Goal: Task Accomplishment & Management: Manage account settings

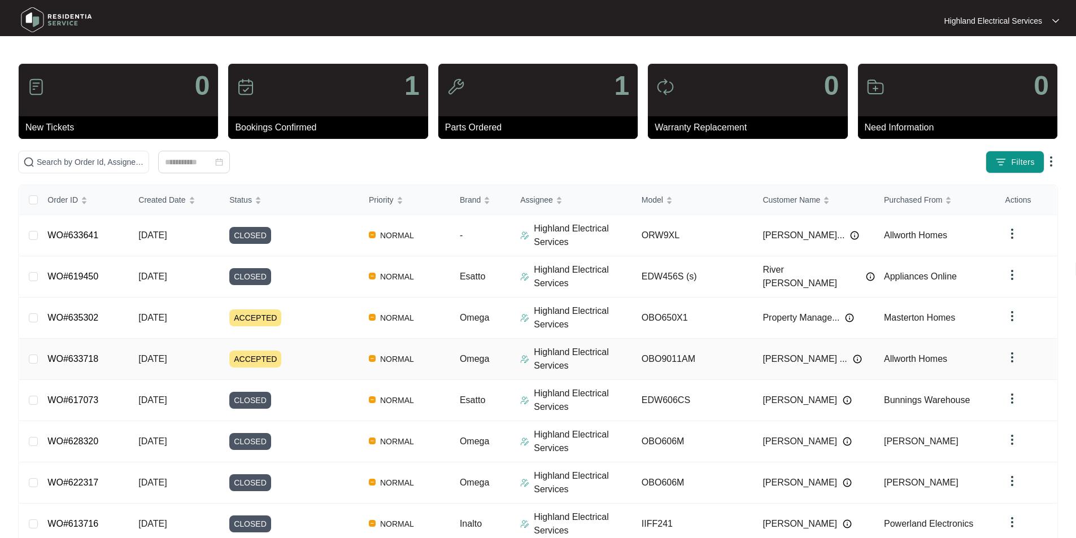
click at [76, 358] on link "WO#633718" at bounding box center [72, 359] width 51 height 10
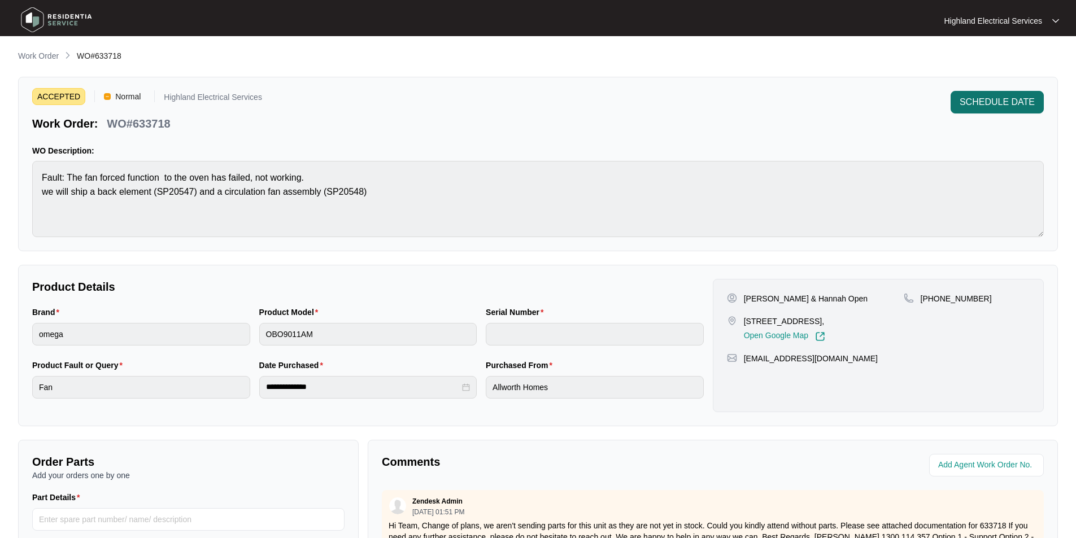
click at [1002, 97] on span "SCHEDULE DATE" at bounding box center [997, 102] width 75 height 14
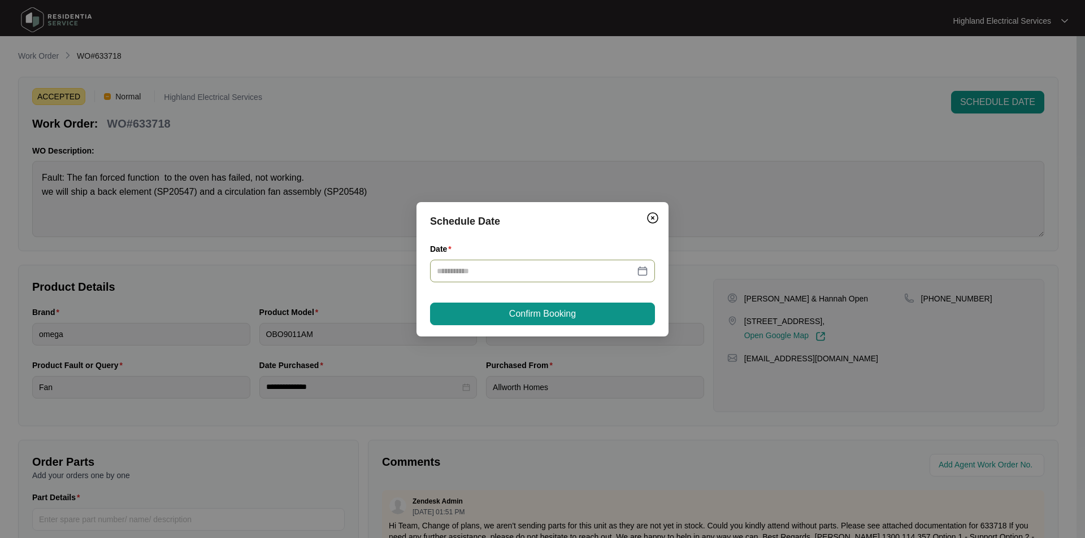
click at [491, 271] on input "Date" at bounding box center [536, 271] width 198 height 12
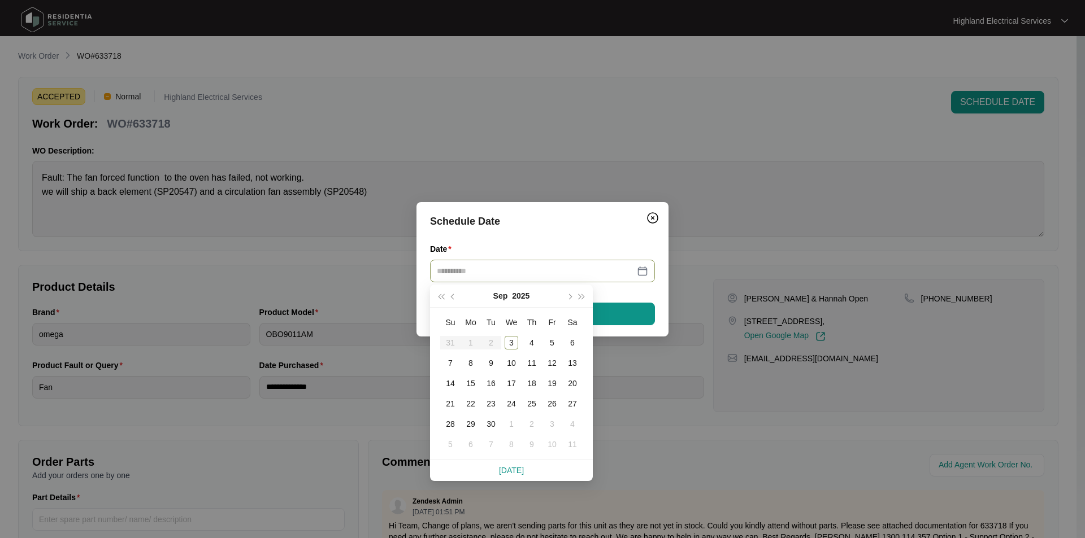
type input "**********"
click at [488, 343] on table "Su Mo Tu We Th Fr Sa 31 1 2 3 4 5 6 7 8 9 10 11 12 13 14 15 16 17 18 19 20 21 2…" at bounding box center [511, 383] width 142 height 142
click at [489, 343] on table "Su Mo Tu We Th Fr Sa 31 1 2 3 4 5 6 7 8 9 10 11 12 13 14 15 16 17 18 19 20 21 2…" at bounding box center [511, 383] width 142 height 142
type input "**********"
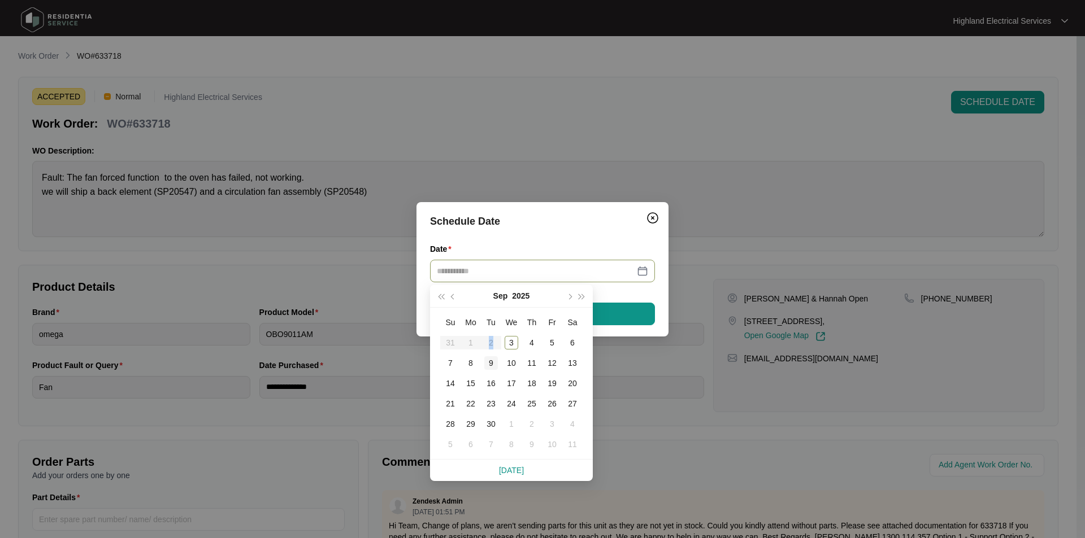
type input "**********"
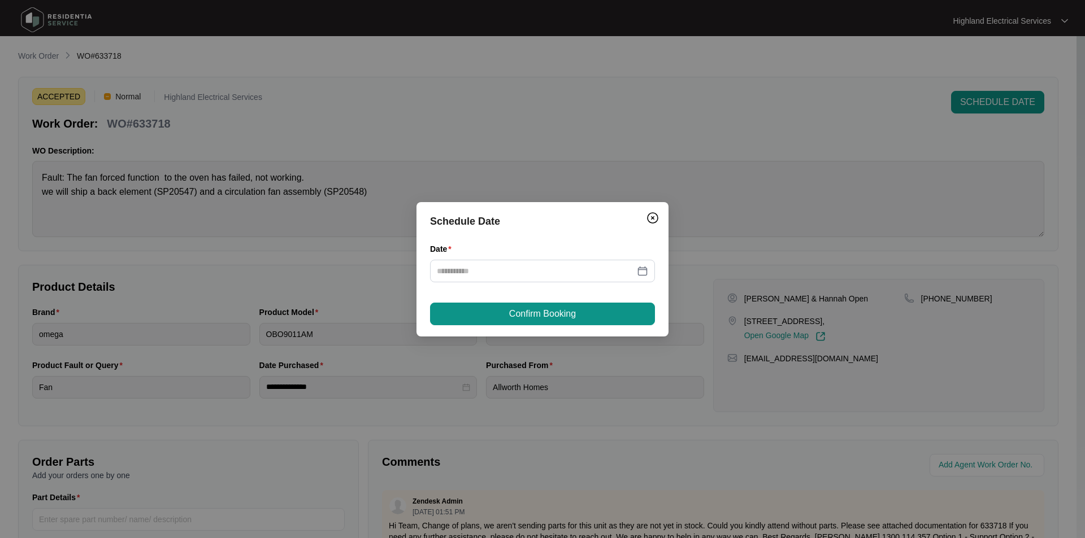
click at [788, 268] on div "Schedule Date Date Confirm Booking" at bounding box center [542, 269] width 1085 height 538
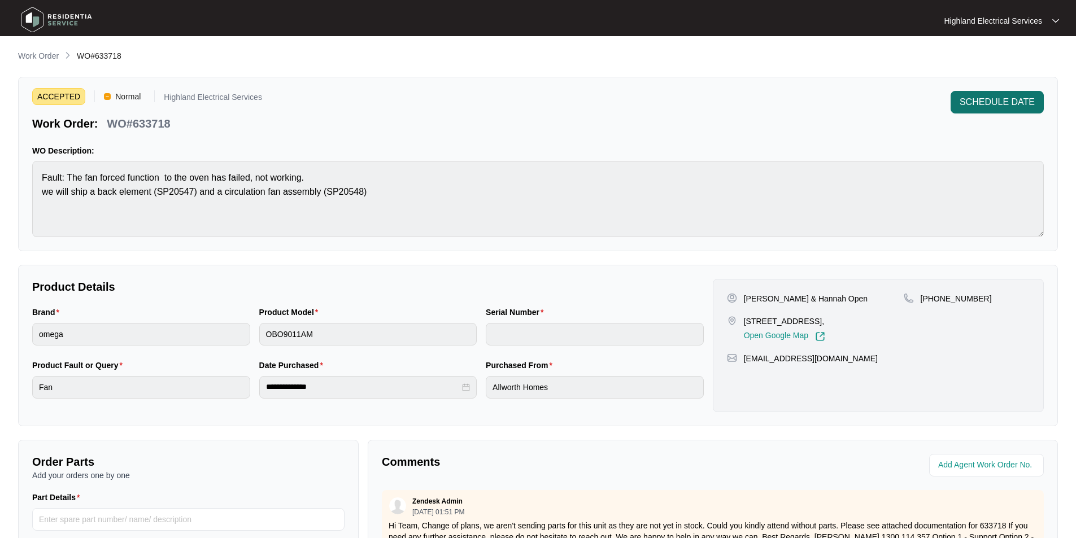
click at [992, 101] on span "SCHEDULE DATE" at bounding box center [997, 102] width 75 height 14
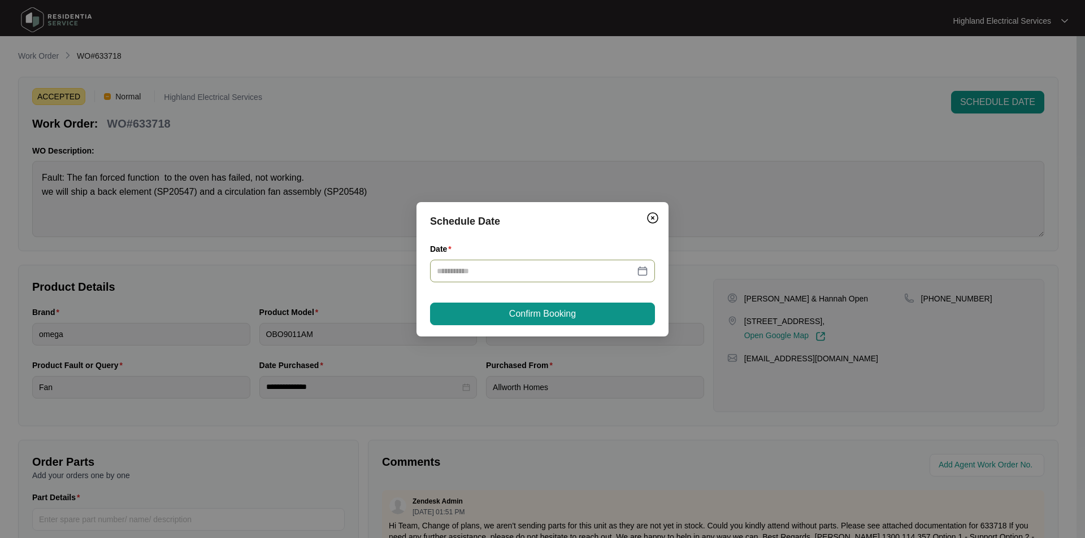
click at [640, 274] on div at bounding box center [542, 271] width 211 height 12
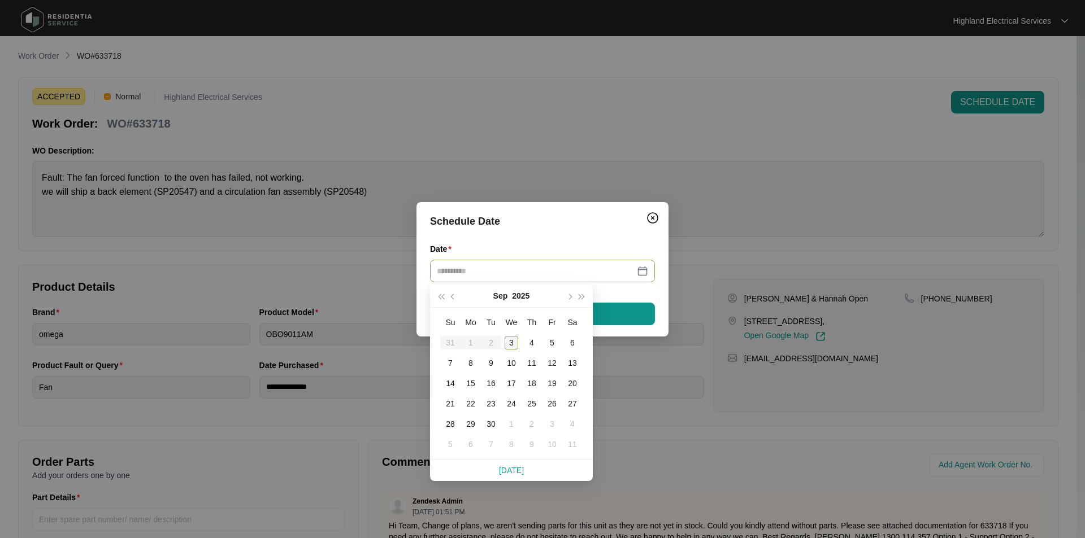
click at [514, 344] on div "3" at bounding box center [512, 343] width 14 height 14
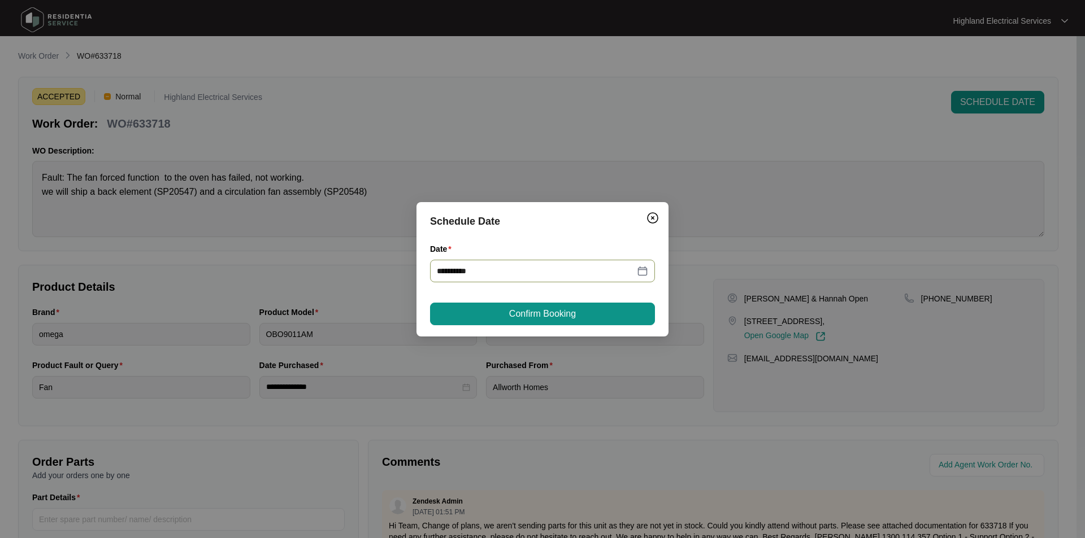
type input "**********"
click at [572, 319] on span "Confirm Booking" at bounding box center [542, 314] width 67 height 14
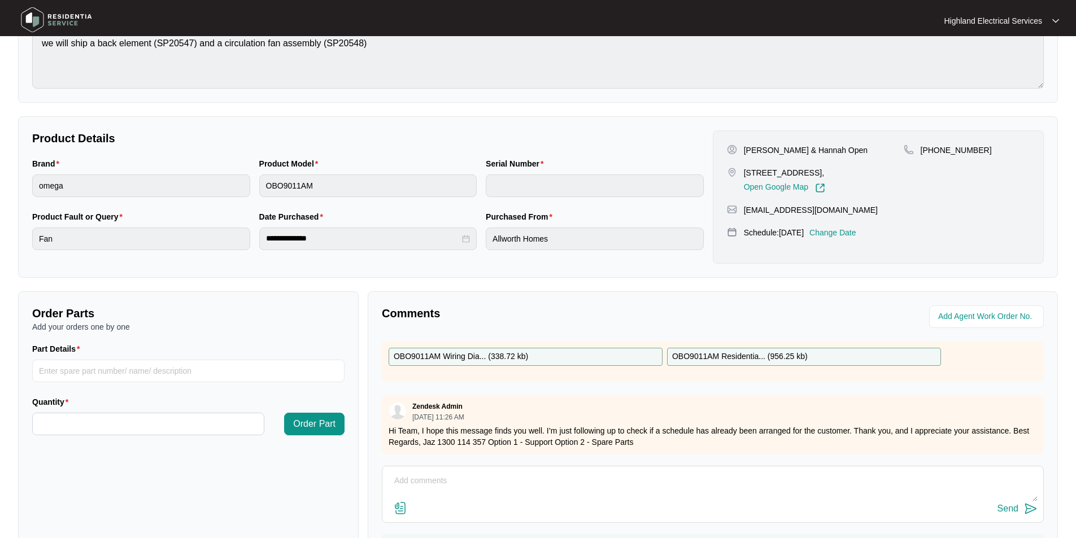
scroll to position [211, 0]
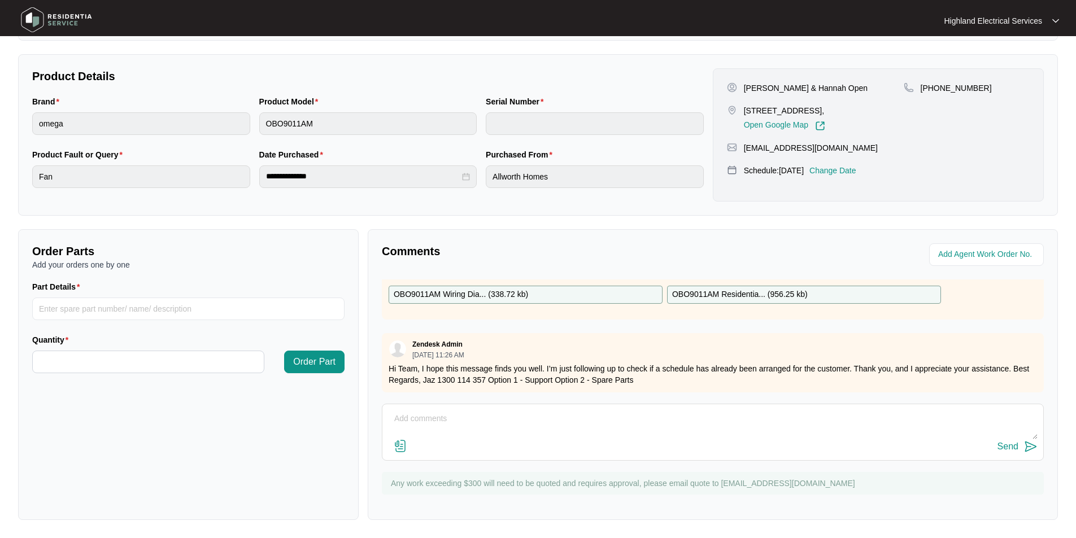
click at [469, 420] on textarea at bounding box center [713, 424] width 650 height 29
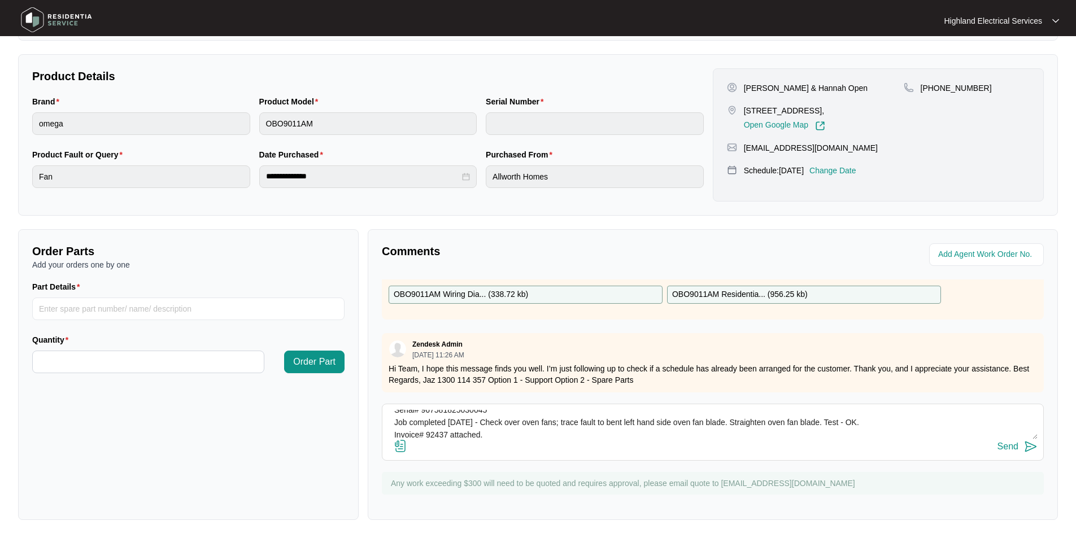
type textarea "Serial# 967581825030045 Job completed [DATE] - Check over oven fans; trace faul…"
click at [399, 450] on img at bounding box center [401, 447] width 14 height 14
click at [0, 0] on input "file" at bounding box center [0, 0] width 0 height 0
click at [401, 449] on img at bounding box center [401, 447] width 14 height 14
click at [0, 0] on input "file" at bounding box center [0, 0] width 0 height 0
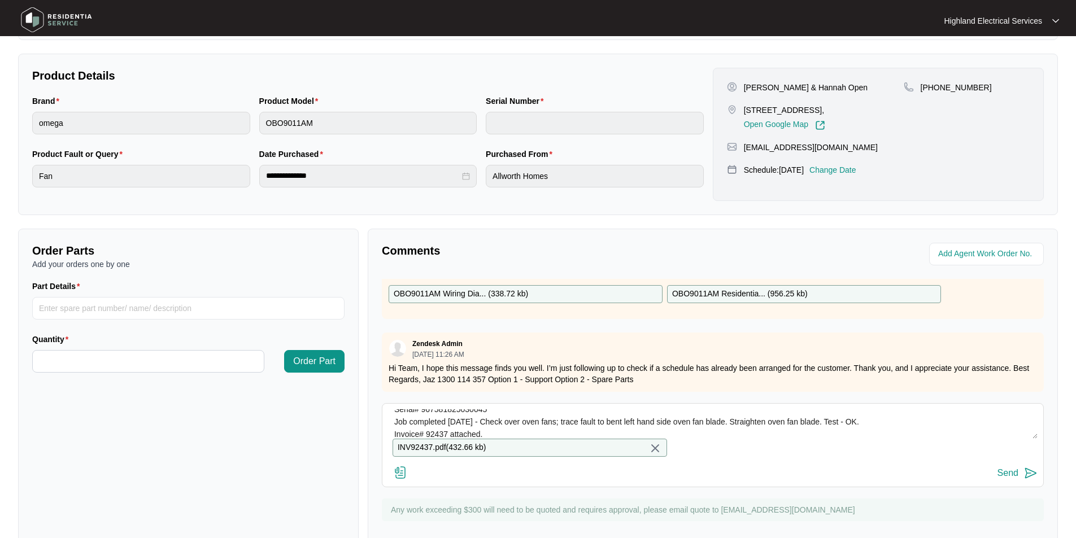
click at [1029, 480] on img at bounding box center [1031, 474] width 14 height 14
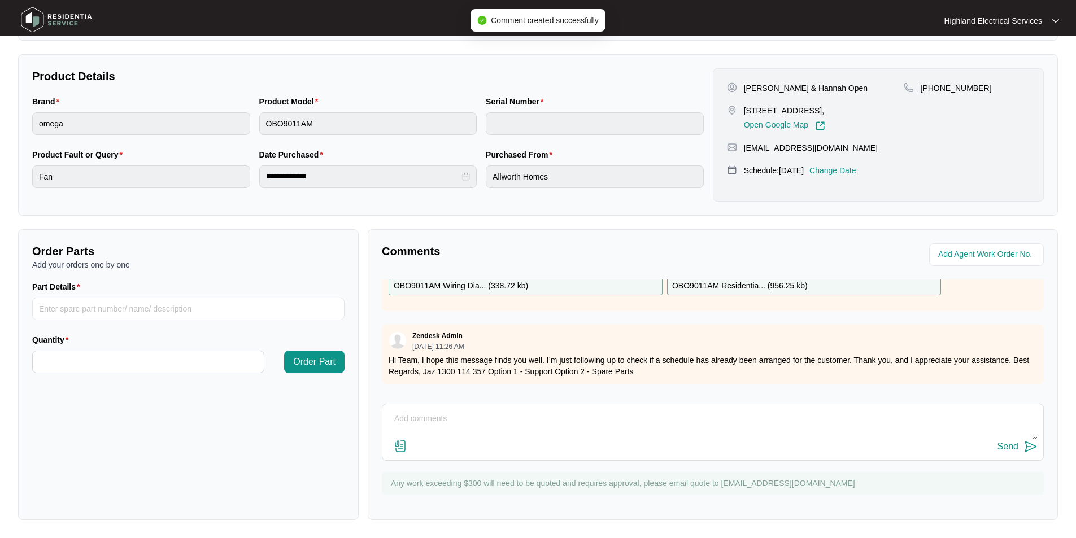
scroll to position [0, 0]
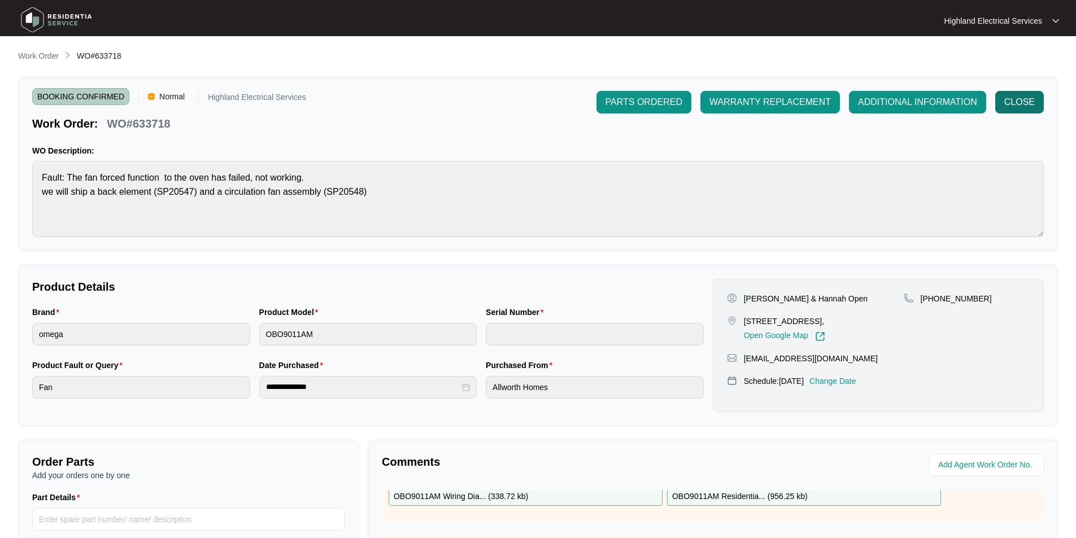
click at [1029, 100] on span "CLOSE" at bounding box center [1020, 102] width 31 height 14
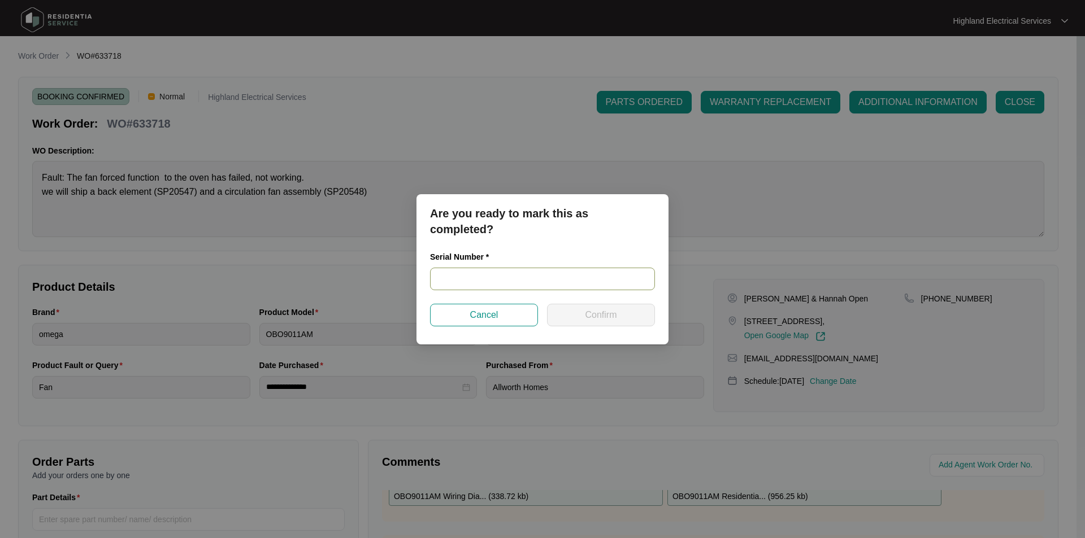
click at [455, 277] on input "text" at bounding box center [542, 279] width 225 height 23
paste input "EO605MTS"
type input "EO605MTS"
drag, startPoint x: 490, startPoint y: 279, endPoint x: 359, endPoint y: 277, distance: 131.1
click at [359, 277] on div "Are you ready to mark this as completed? Serial Number * EO605MTS Cancel Confirm" at bounding box center [542, 269] width 1085 height 538
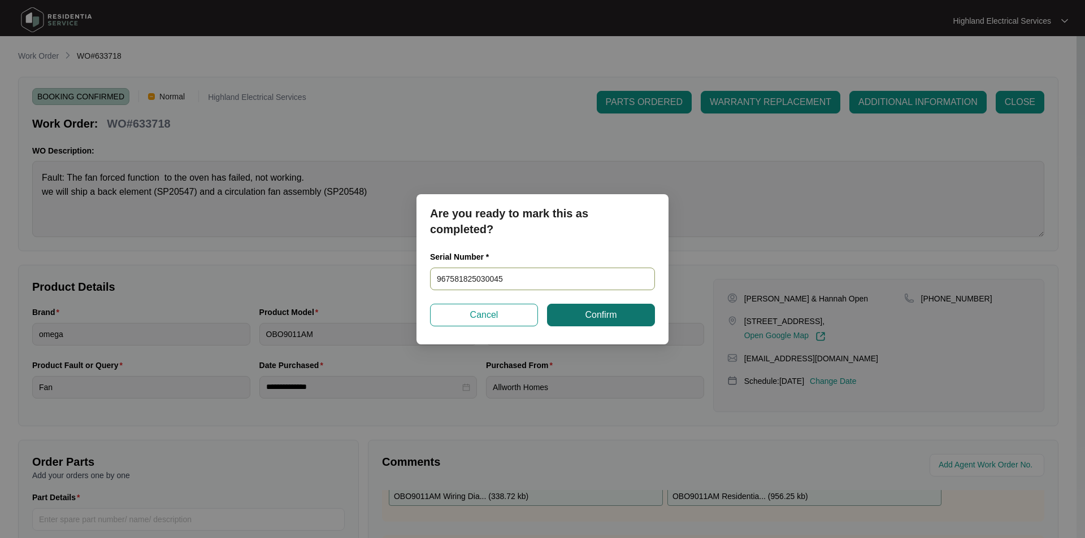
type input "967581825030045"
click at [607, 315] on span "Confirm" at bounding box center [601, 316] width 32 height 14
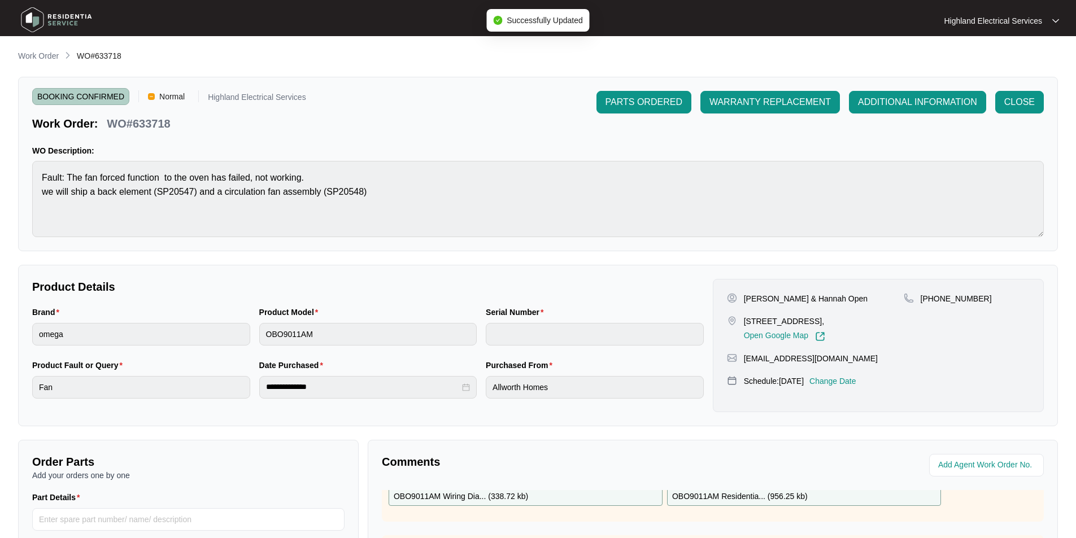
type input "967581825030045"
